Goal: Task Accomplishment & Management: Complete application form

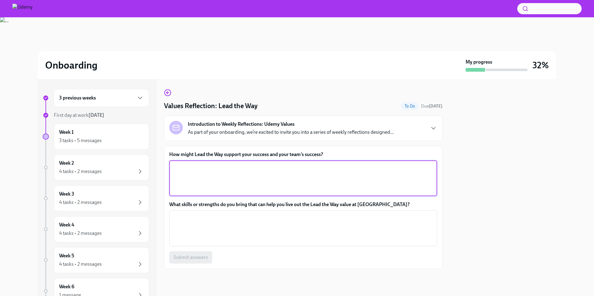
click at [219, 178] on textarea "How might Lead the Way support your success and your team’s success?" at bounding box center [303, 179] width 260 height 30
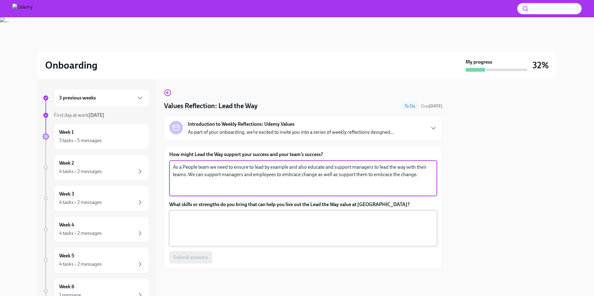
type textarea "As a People team we need to ensure to lead by example and also educate and supp…"
click at [265, 230] on textarea "What skills or strengths do you bring that can help you live out the Lead the W…" at bounding box center [303, 229] width 260 height 30
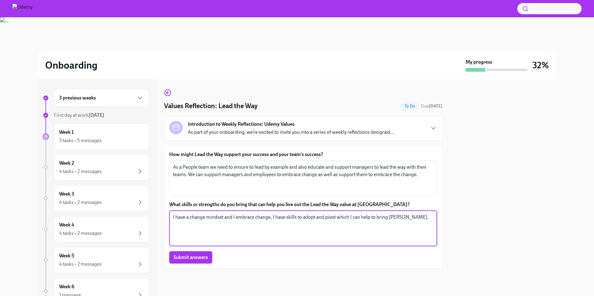
type textarea "I have a change mindset and I embrace change, I have skills to adopt and pivot …"
click at [197, 258] on span "Submit answers" at bounding box center [190, 257] width 34 height 6
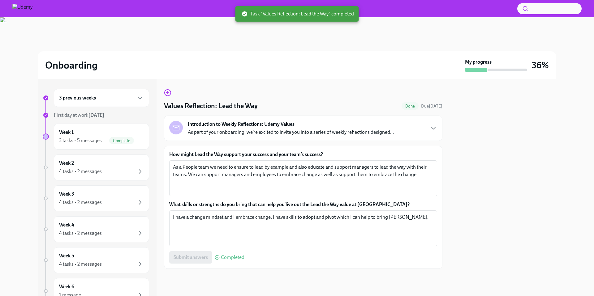
click at [32, 11] on img at bounding box center [22, 9] width 20 height 10
click at [32, 10] on img at bounding box center [22, 9] width 20 height 10
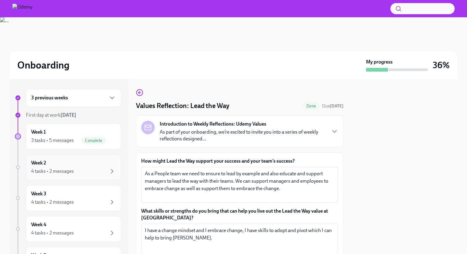
click at [62, 175] on div "4 tasks • 2 messages" at bounding box center [73, 171] width 85 height 7
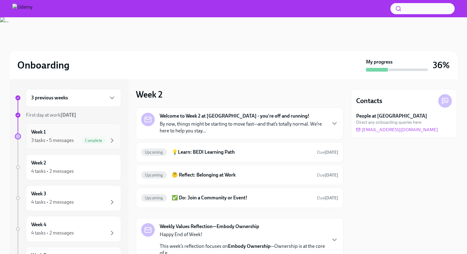
click at [60, 145] on div "Week 1 3 tasks • 5 messages Complete" at bounding box center [73, 137] width 95 height 26
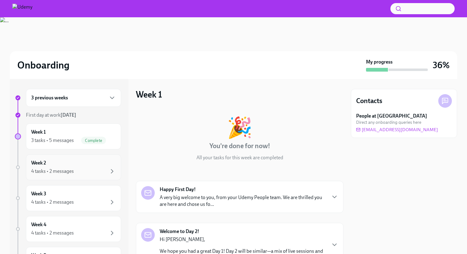
click at [62, 164] on div "Week 2 4 tasks • 2 messages" at bounding box center [73, 167] width 85 height 15
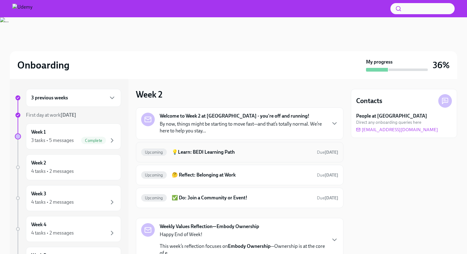
click at [225, 153] on h6 "💡Learn: BEDI Learning Path" at bounding box center [242, 152] width 140 height 7
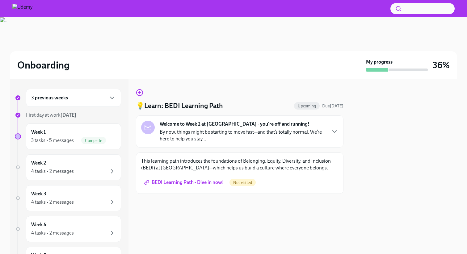
click at [204, 183] on span "BEDI Learning Path - Dive in now!" at bounding box center [185, 183] width 79 height 6
